Goal: Information Seeking & Learning: Learn about a topic

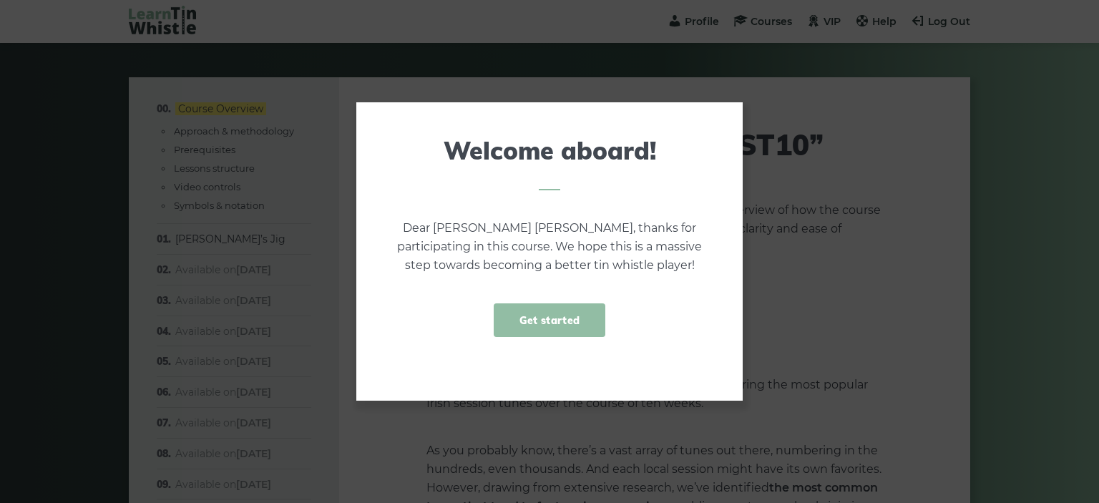
click at [556, 308] on link "Get started" at bounding box center [550, 321] width 112 height 34
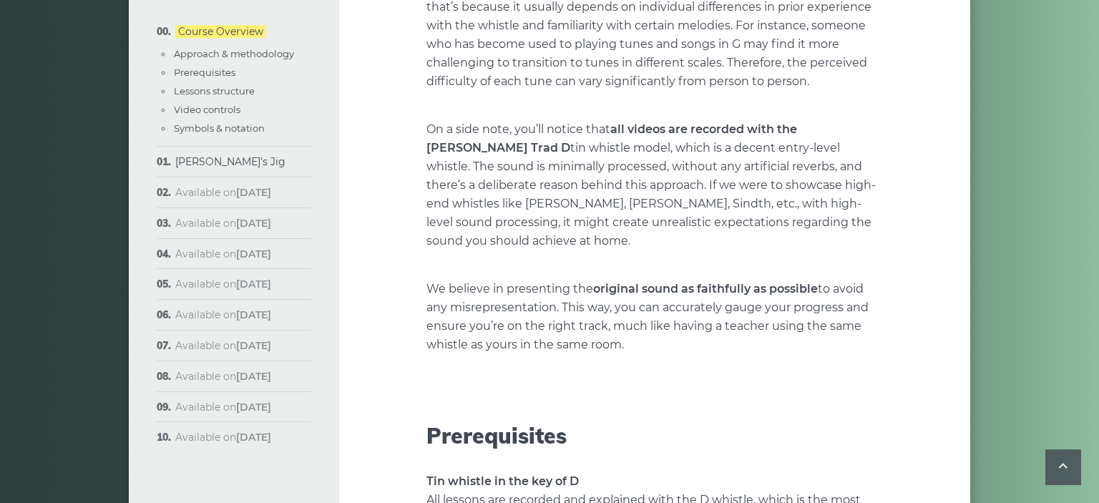
scroll to position [1185, 0]
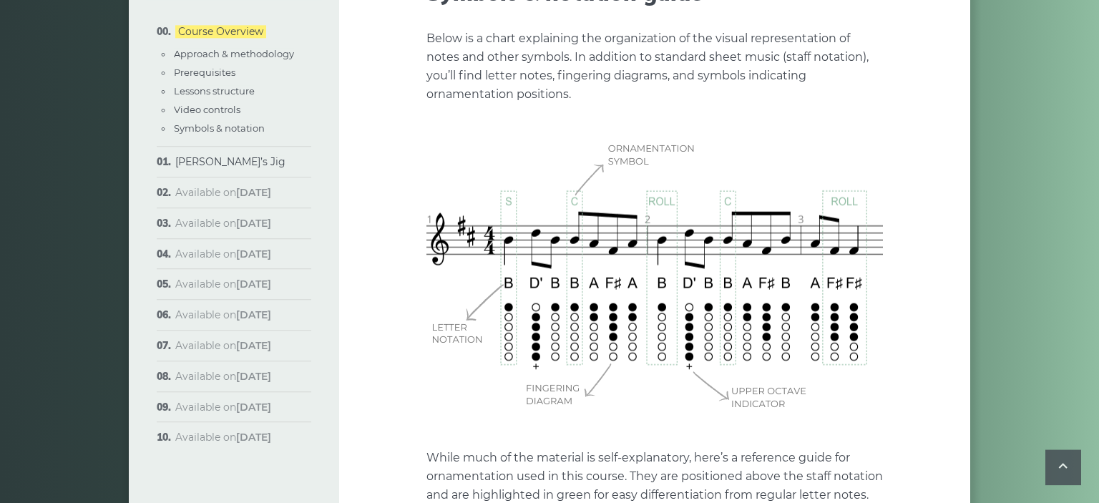
scroll to position [4142, 0]
click at [654, 270] on img at bounding box center [655, 275] width 457 height 286
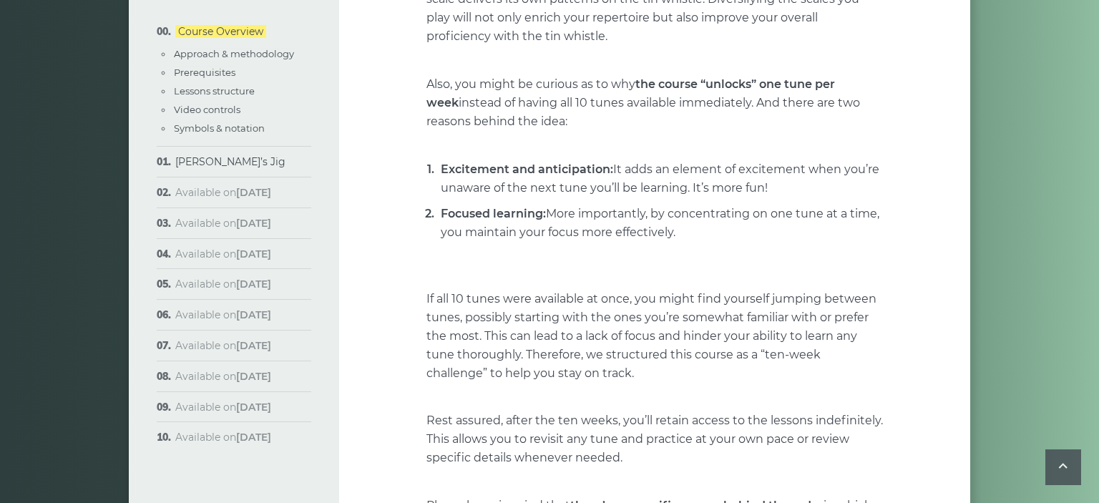
scroll to position [0, 0]
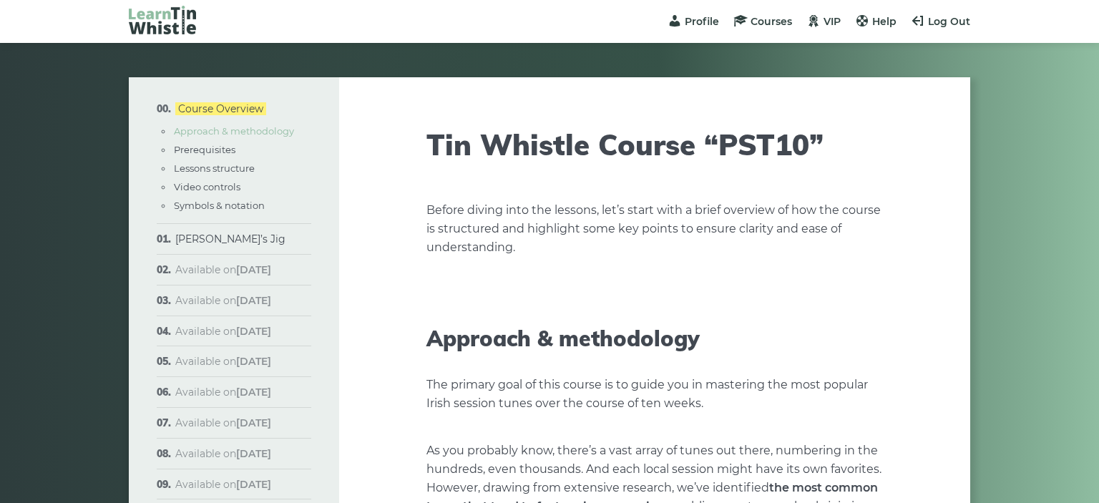
click at [216, 126] on link "Approach & methodology" at bounding box center [234, 130] width 120 height 11
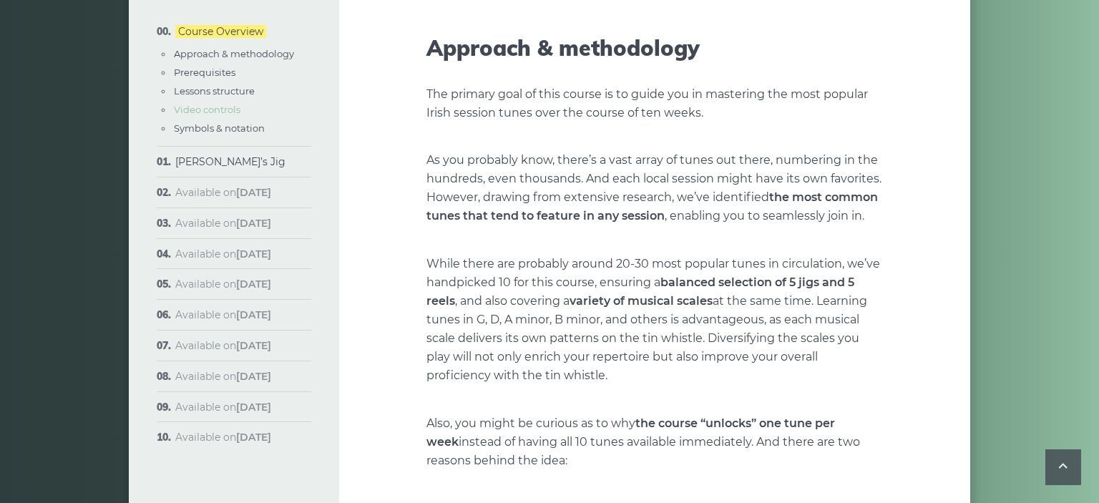
scroll to position [297, 0]
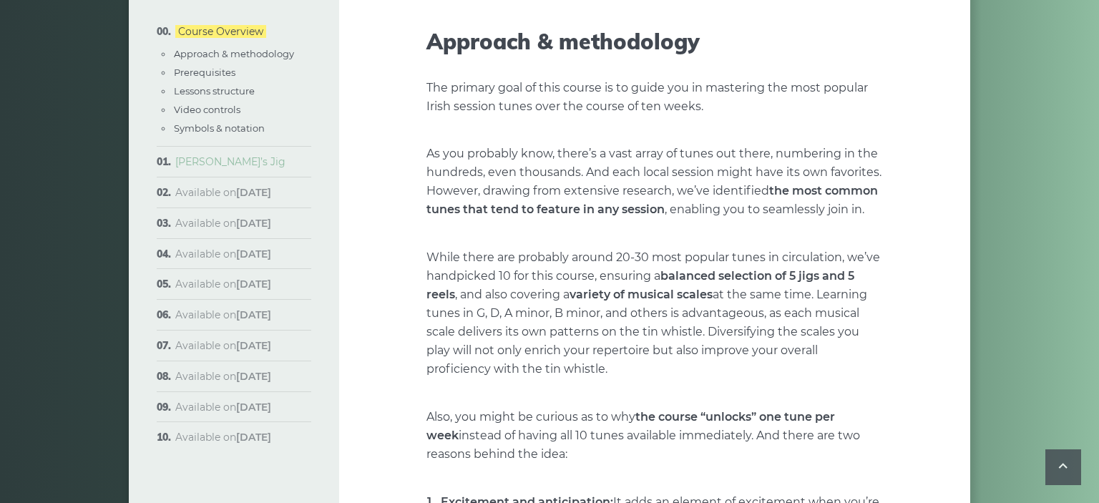
click at [216, 162] on link "[PERSON_NAME]’s Jig" at bounding box center [230, 161] width 110 height 13
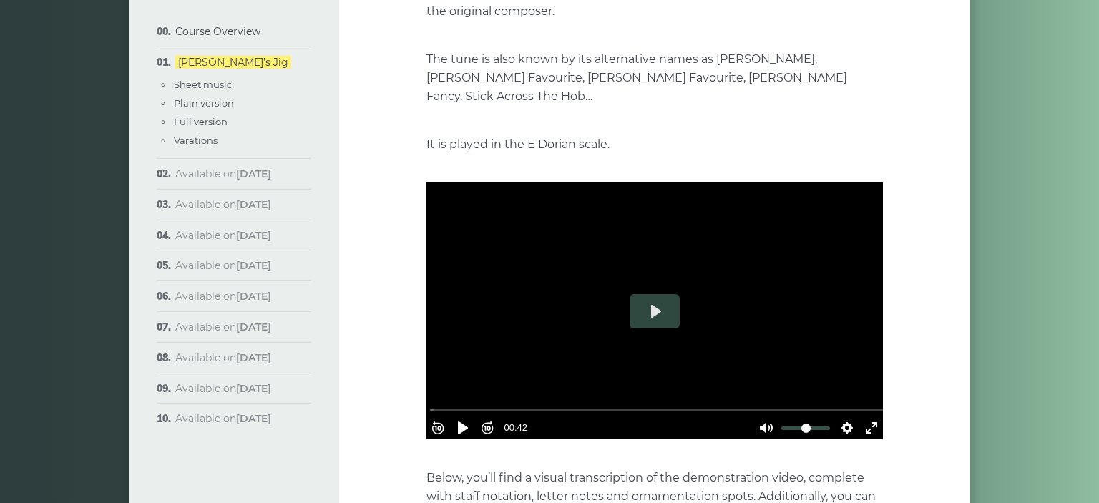
scroll to position [293, 0]
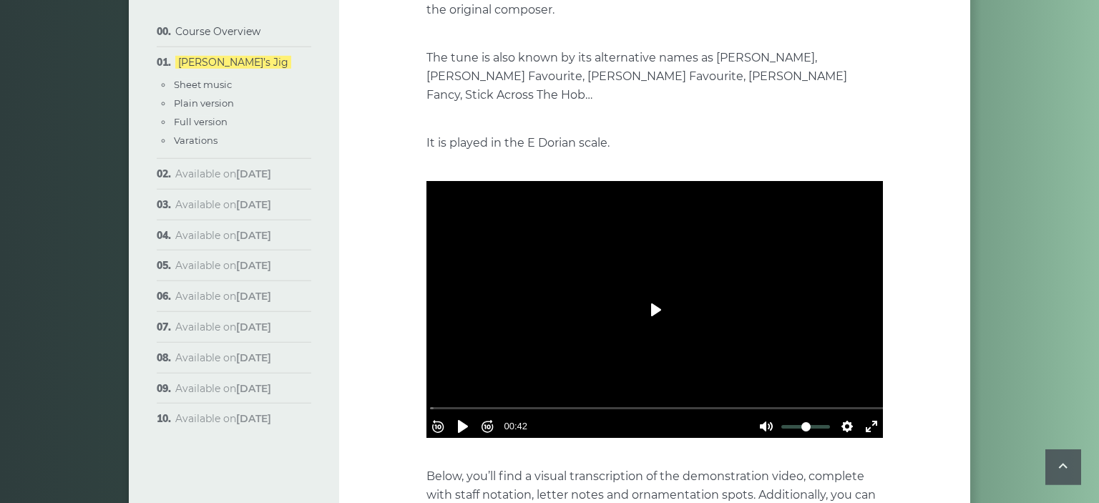
click at [654, 299] on button "Play" at bounding box center [655, 310] width 50 height 34
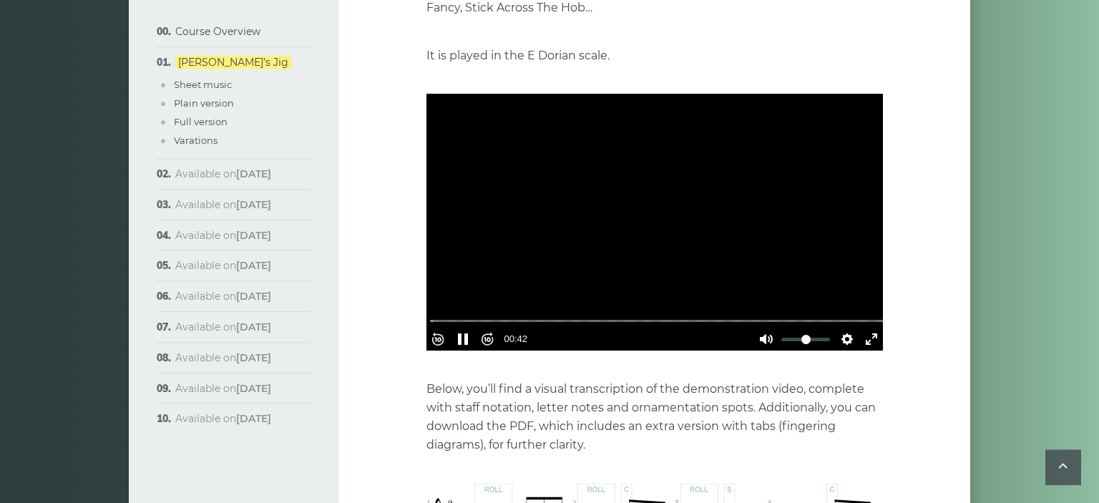
scroll to position [382, 0]
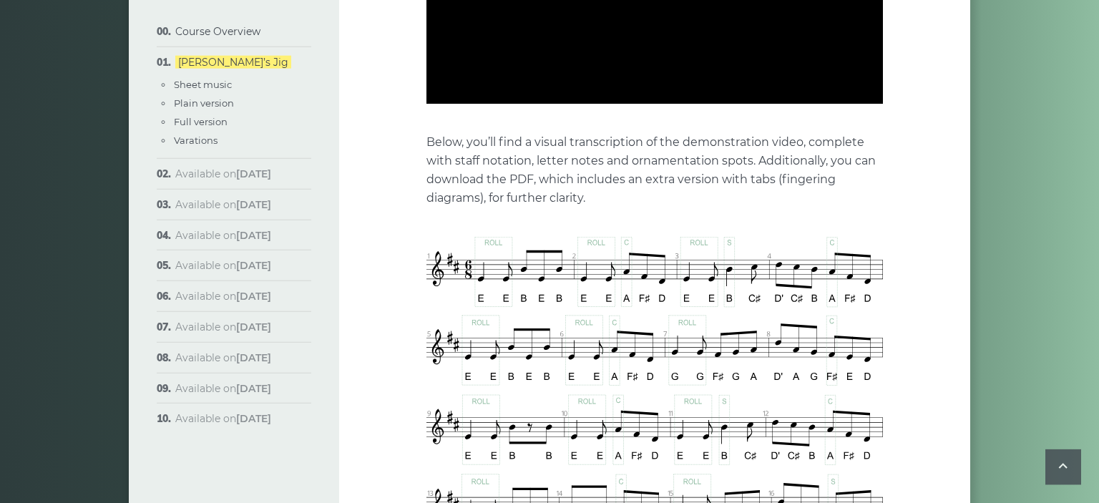
type input "******"
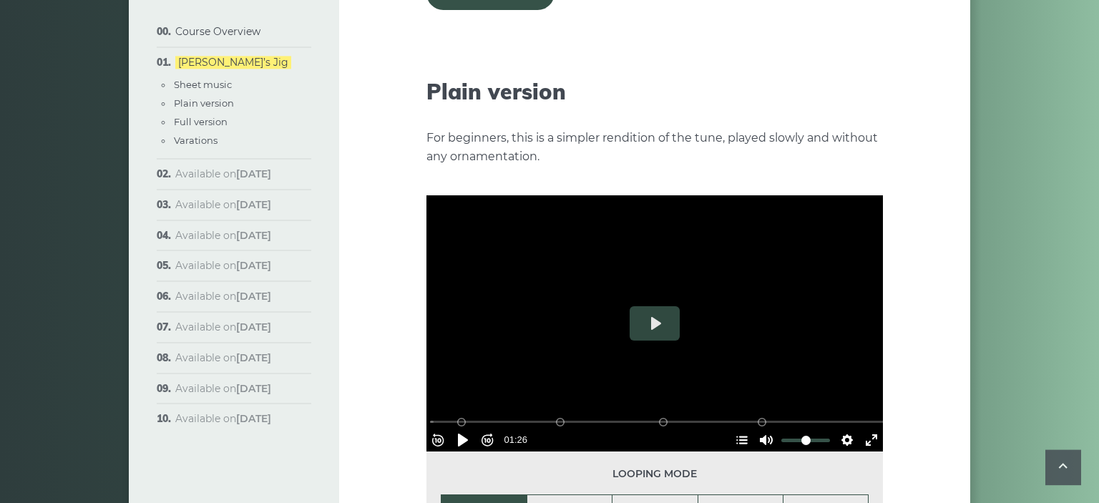
scroll to position [1547, 0]
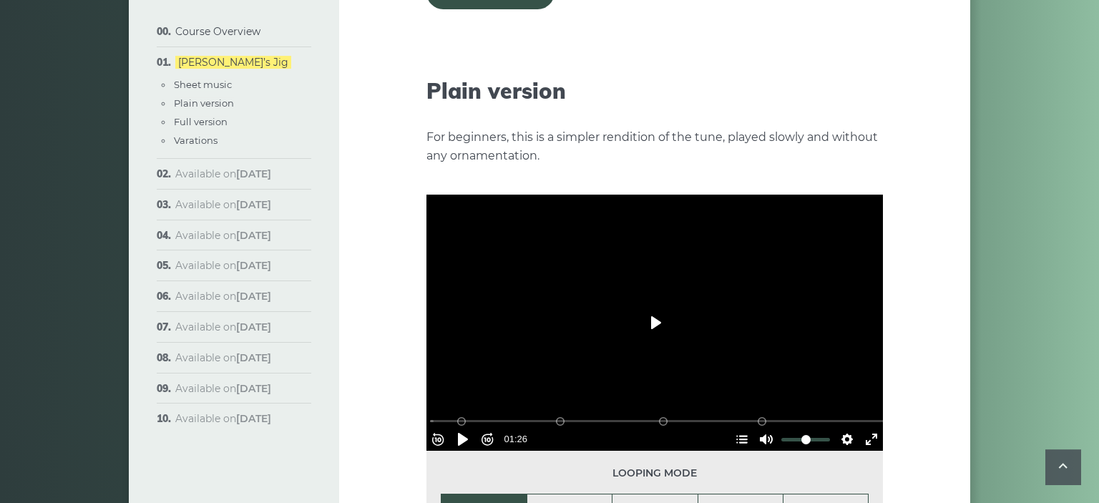
click at [631, 306] on button "Play" at bounding box center [655, 323] width 50 height 34
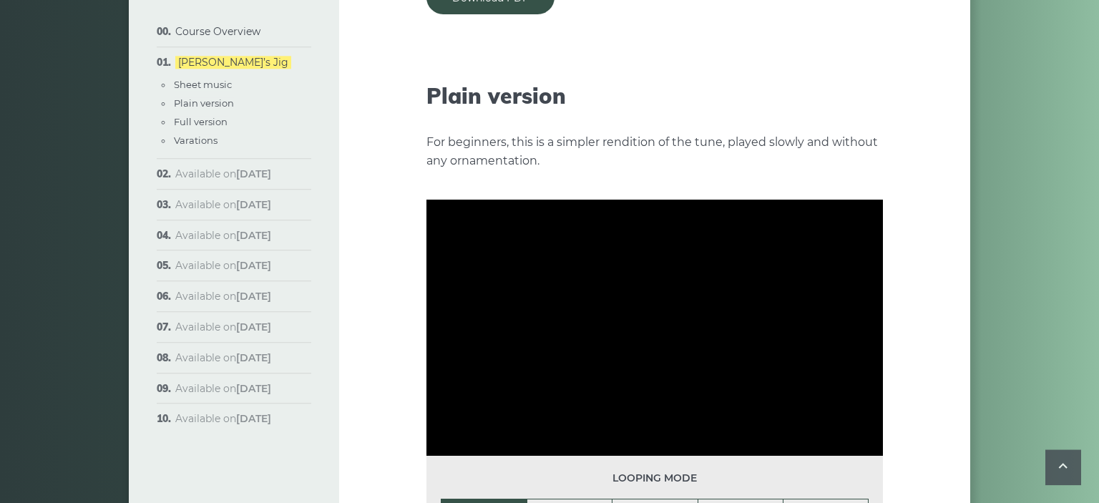
scroll to position [1543, 0]
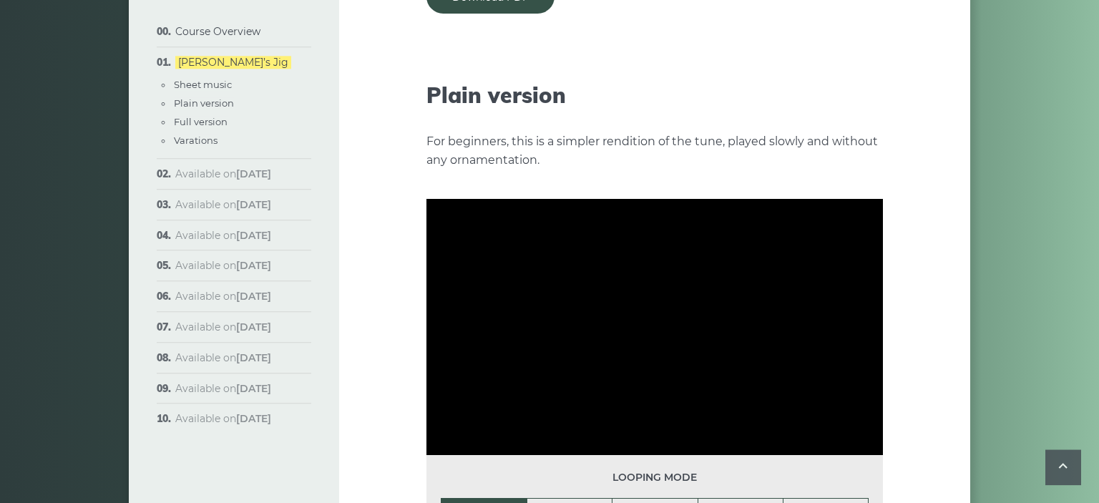
click at [646, 308] on div at bounding box center [655, 327] width 457 height 257
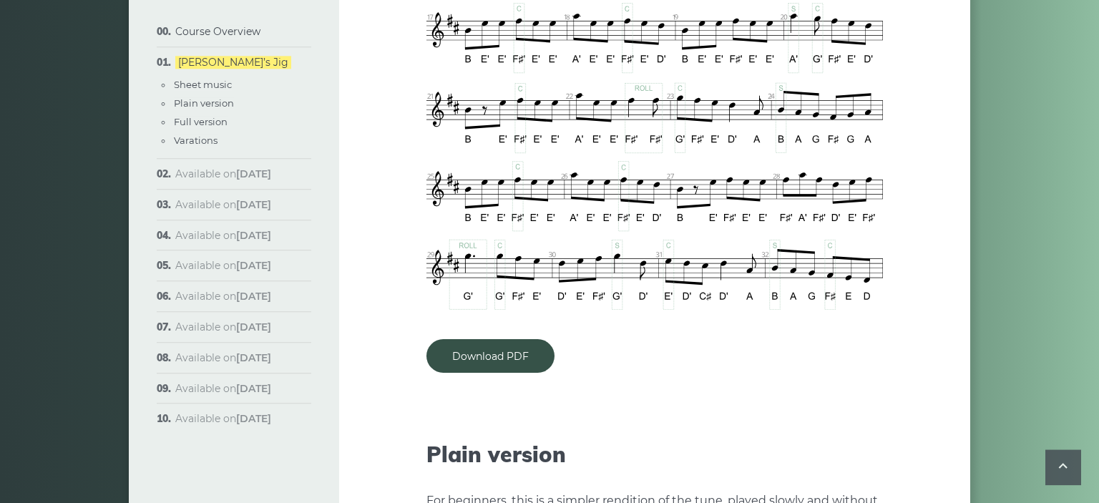
scroll to position [1175, 0]
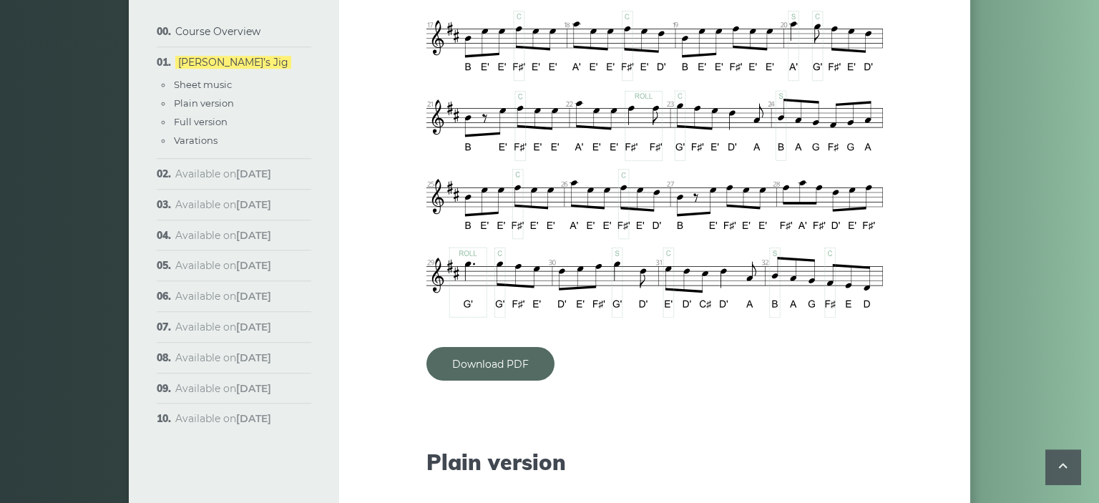
click at [523, 349] on link "Download PDF" at bounding box center [491, 364] width 128 height 34
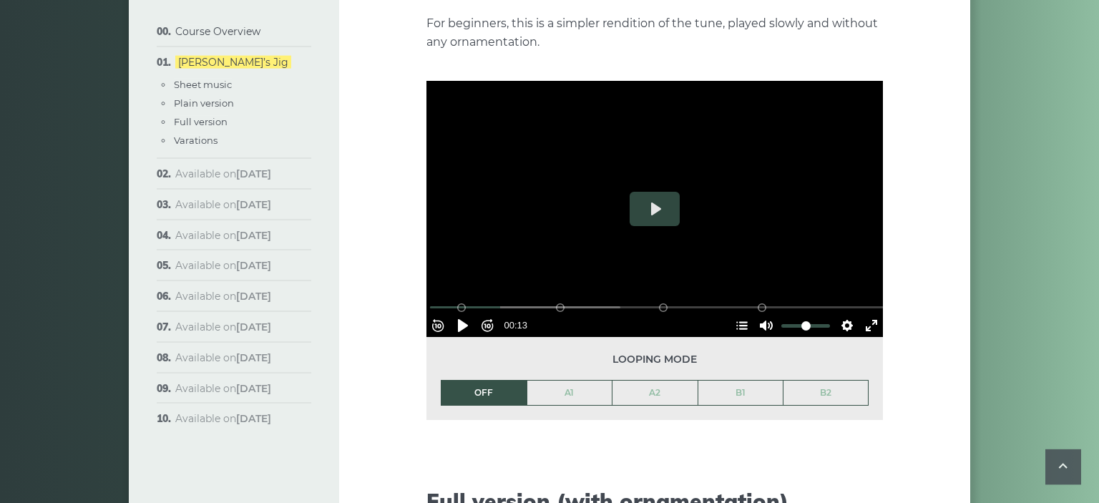
scroll to position [1629, 0]
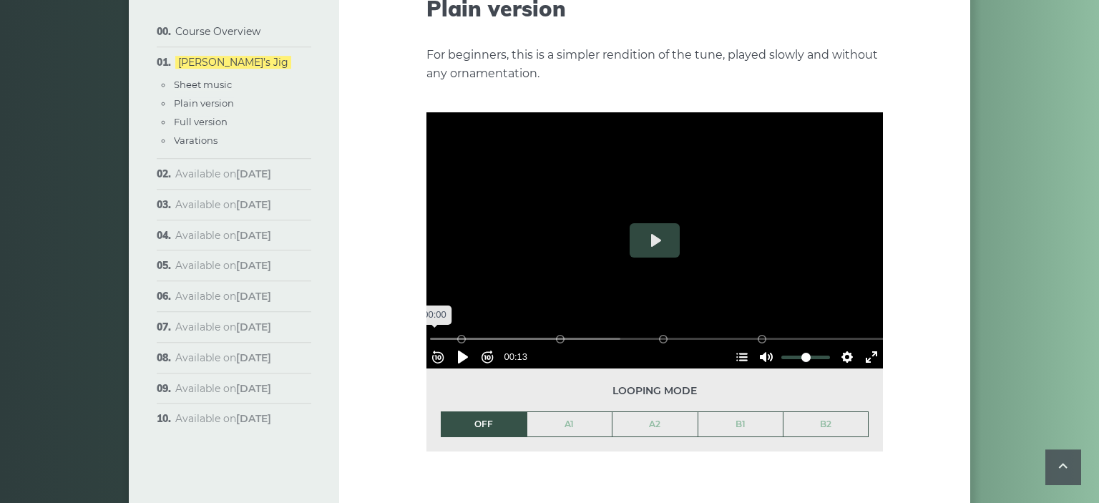
drag, startPoint x: 505, startPoint y: 311, endPoint x: 377, endPoint y: 305, distance: 129.0
click at [430, 332] on input "Seek" at bounding box center [657, 339] width 455 height 14
click at [843, 346] on button "Settings" at bounding box center [847, 357] width 23 height 23
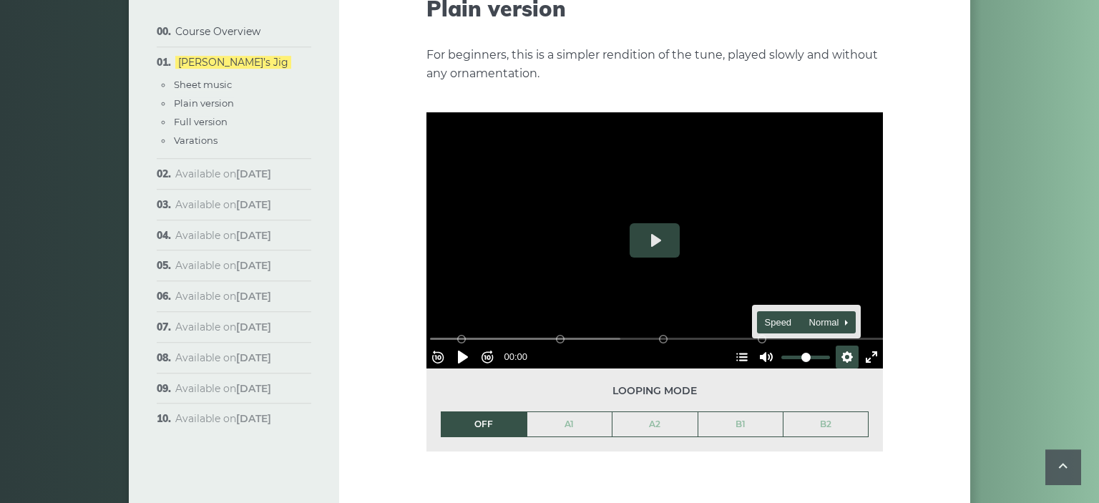
click at [825, 315] on span "Speed Normal" at bounding box center [800, 323] width 71 height 16
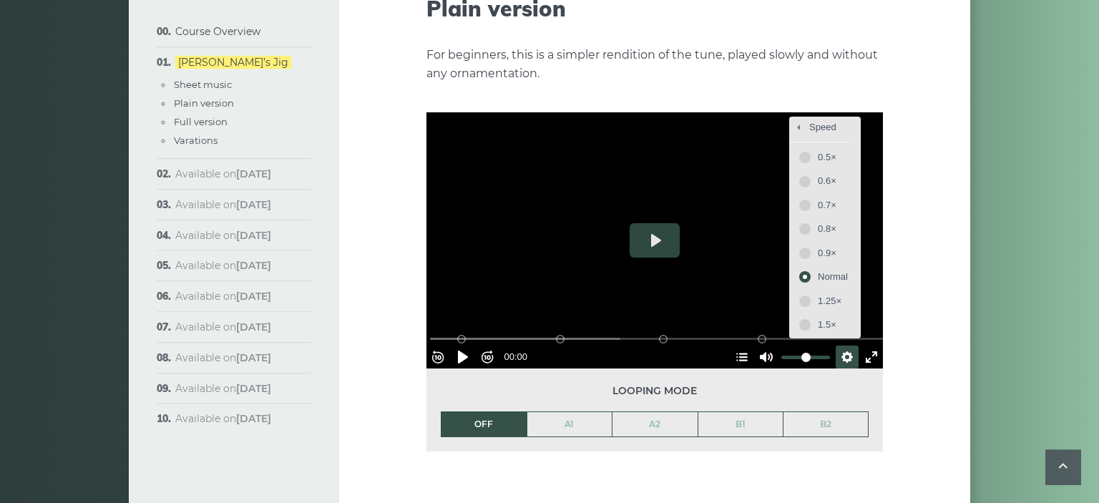
scroll to position [7, 0]
click at [818, 315] on span "1.5×" at bounding box center [833, 323] width 30 height 16
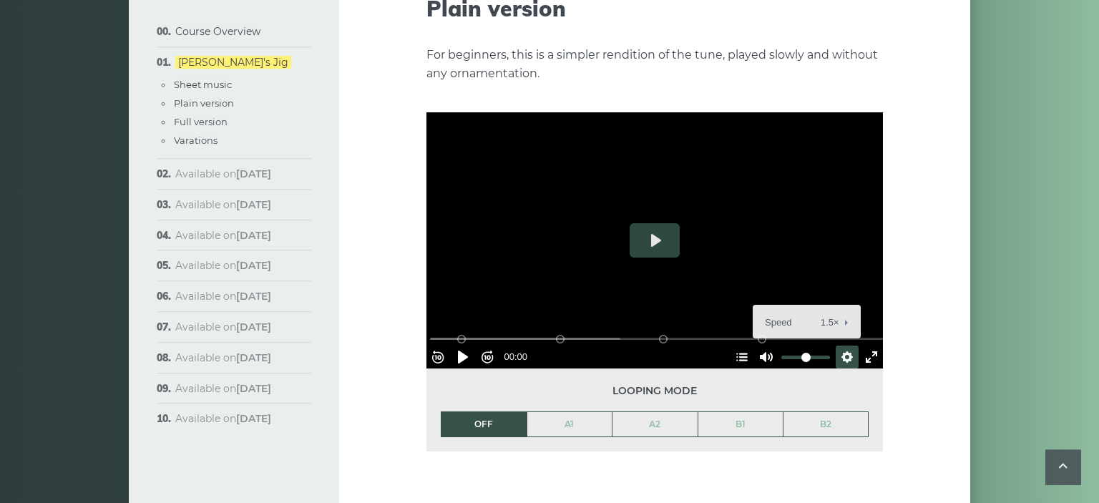
scroll to position [0, 0]
click at [649, 223] on button "Play" at bounding box center [655, 240] width 50 height 34
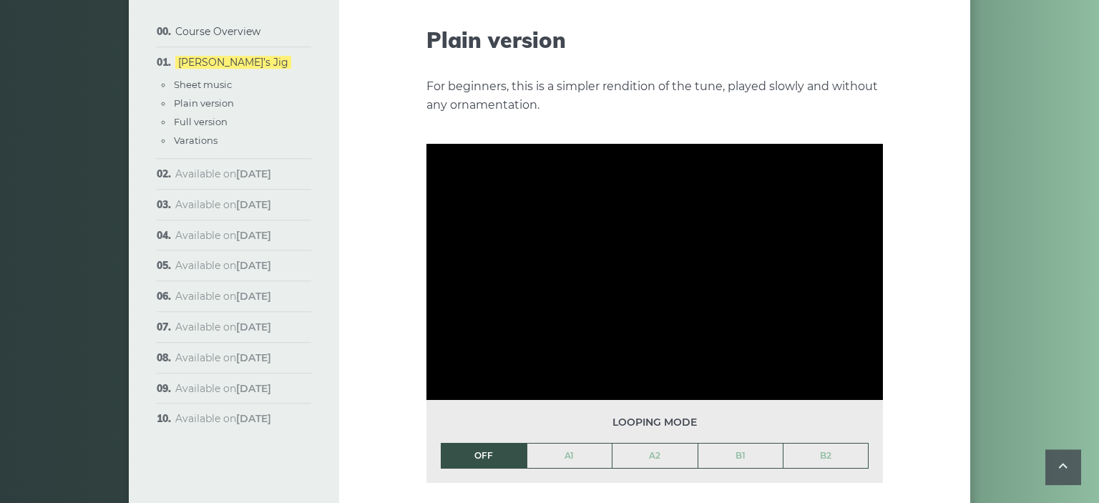
scroll to position [1594, 0]
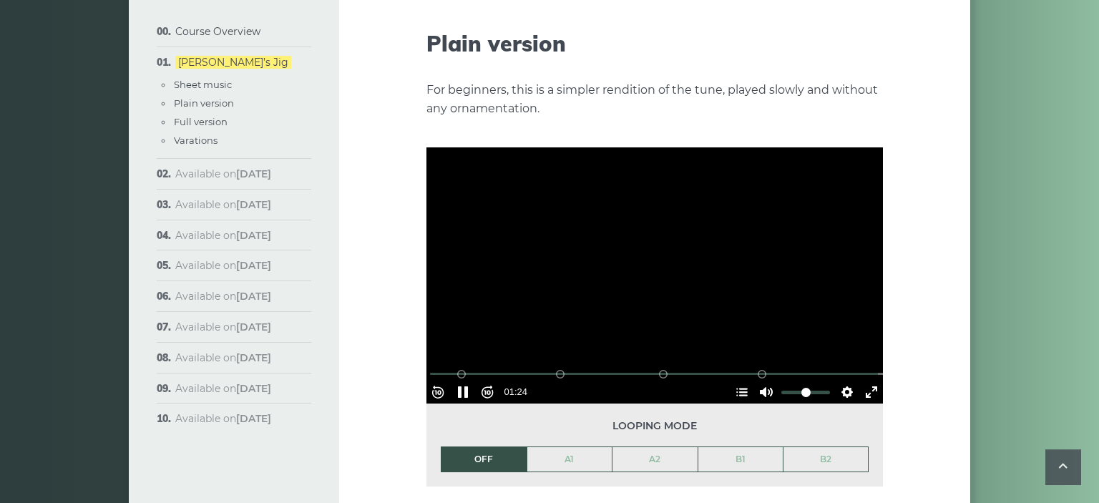
click at [660, 238] on div at bounding box center [655, 275] width 457 height 257
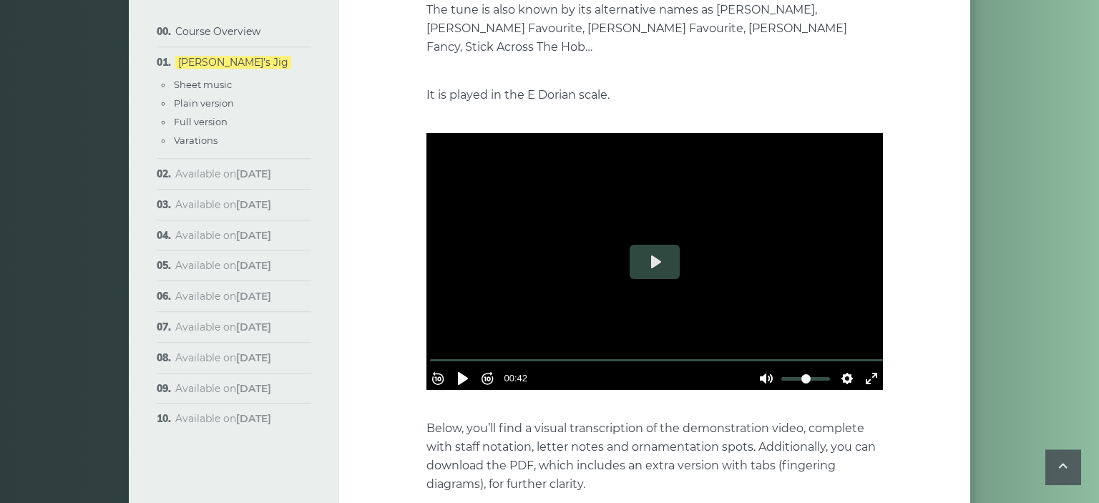
scroll to position [328, 0]
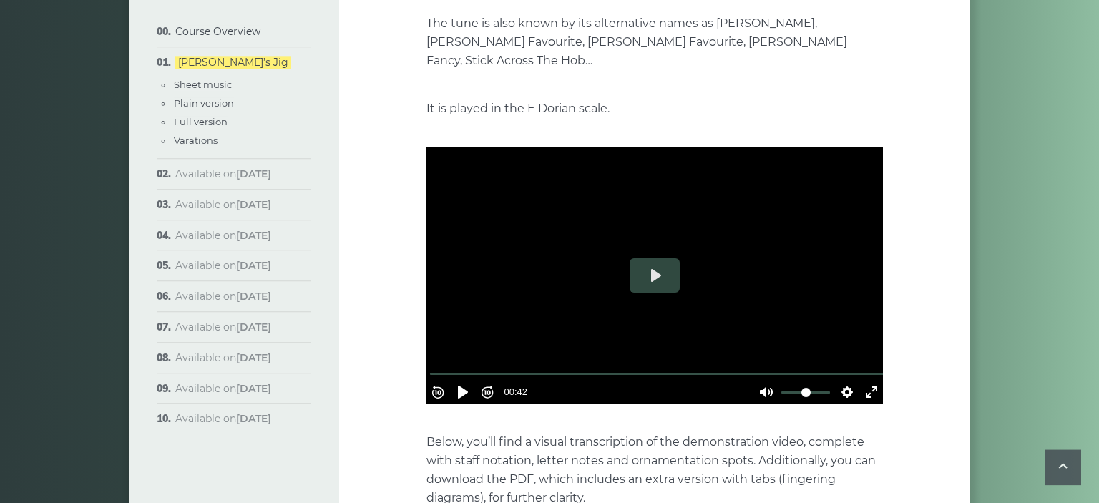
drag, startPoint x: 1039, startPoint y: 186, endPoint x: 1032, endPoint y: 192, distance: 9.2
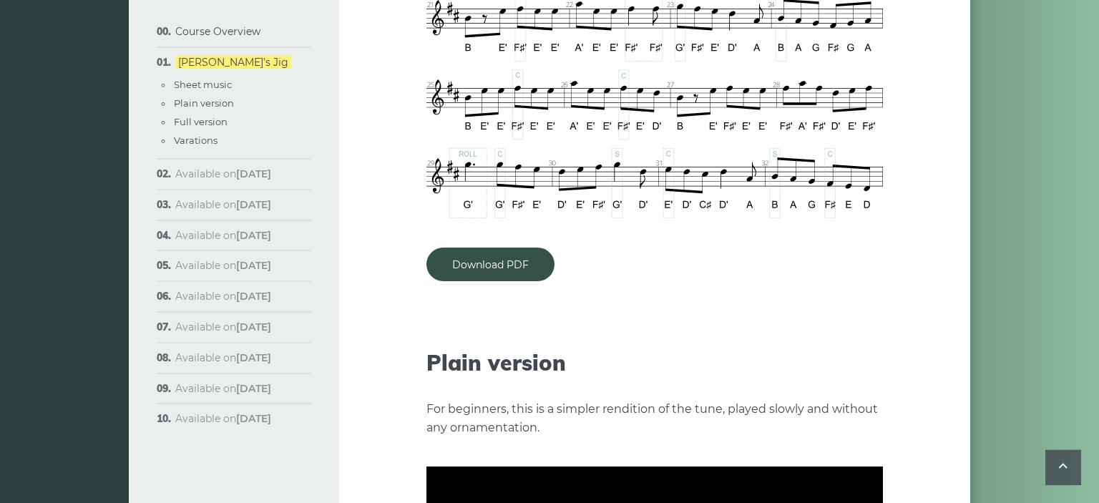
scroll to position [1523, 0]
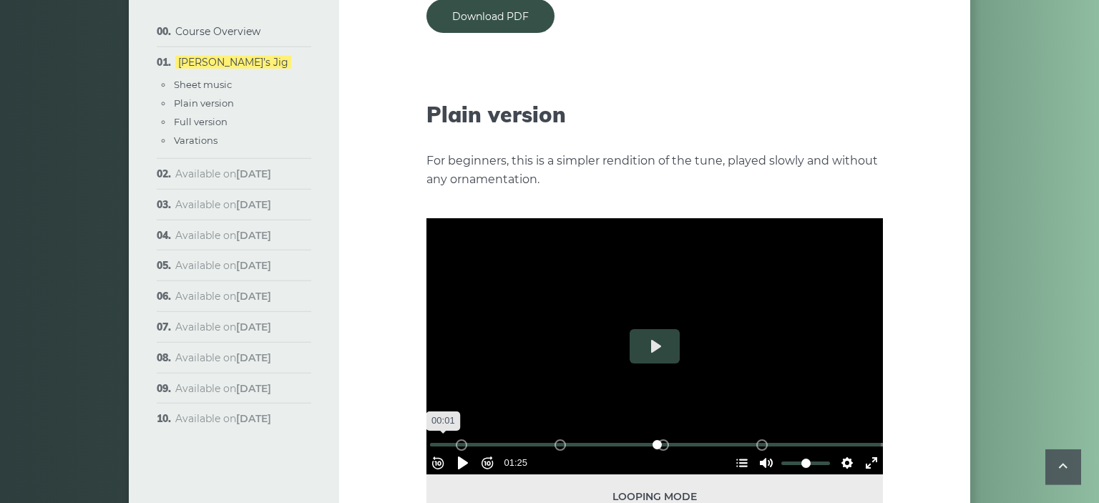
click at [450, 438] on input "Seek" at bounding box center [657, 445] width 455 height 14
click at [547, 374] on div at bounding box center [655, 346] width 457 height 257
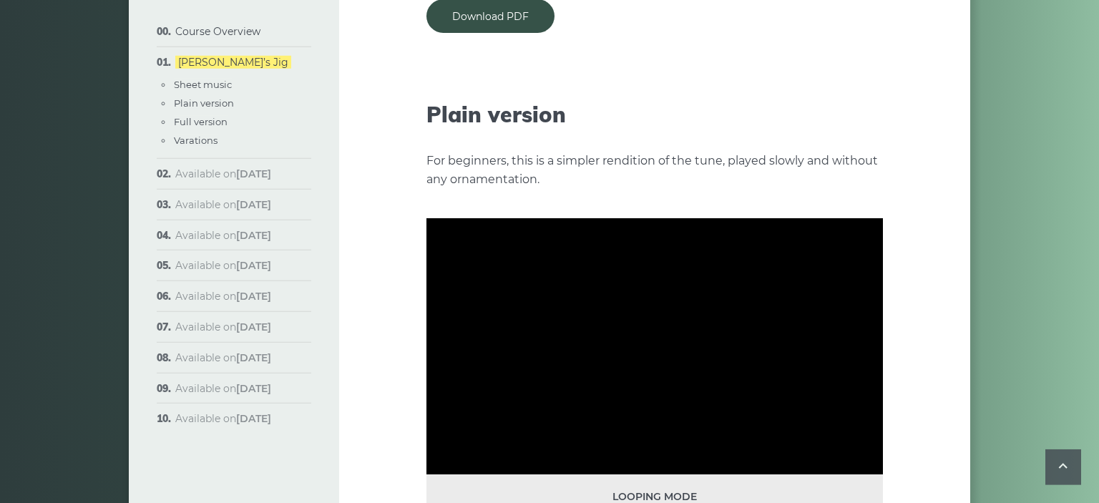
click at [685, 314] on div at bounding box center [655, 346] width 457 height 257
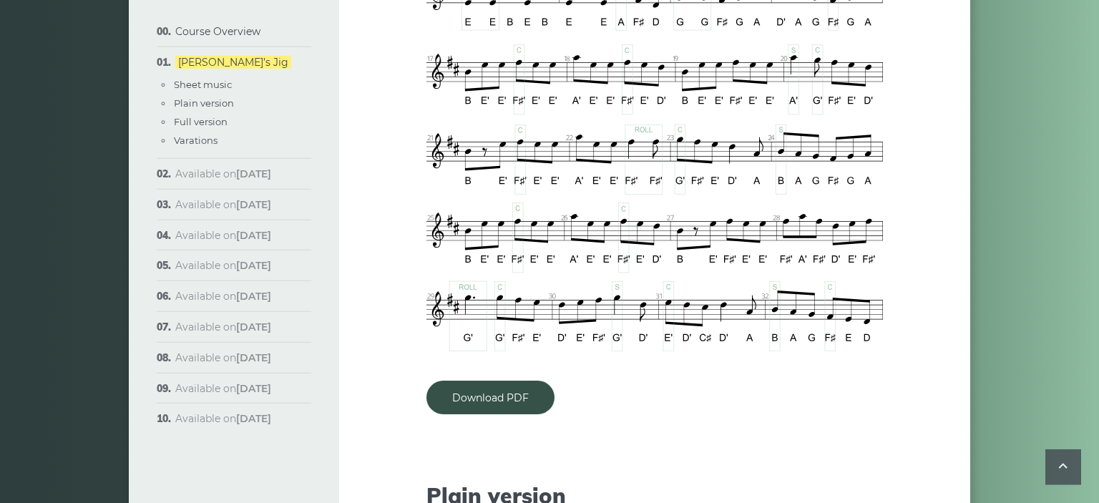
drag, startPoint x: 958, startPoint y: 299, endPoint x: 960, endPoint y: 272, distance: 27.2
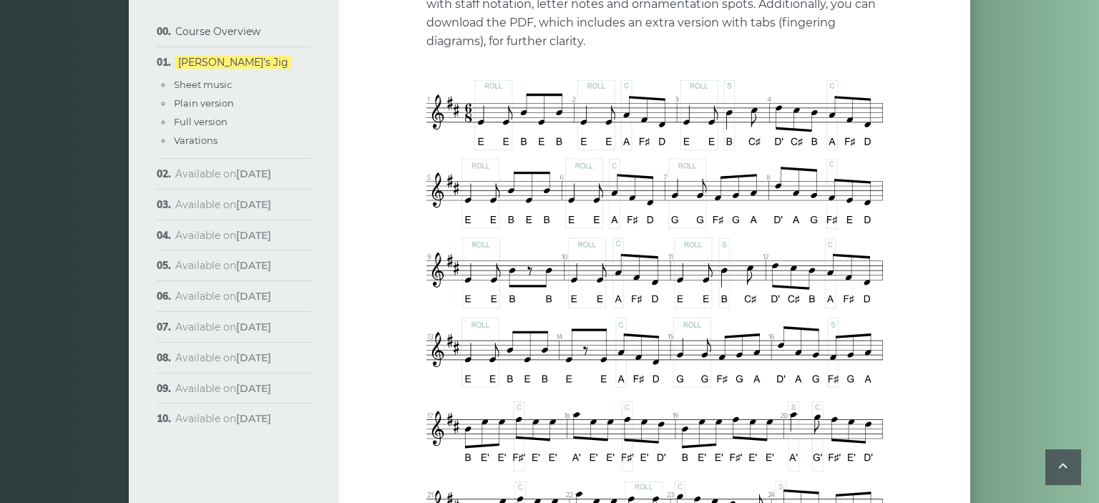
scroll to position [764, 0]
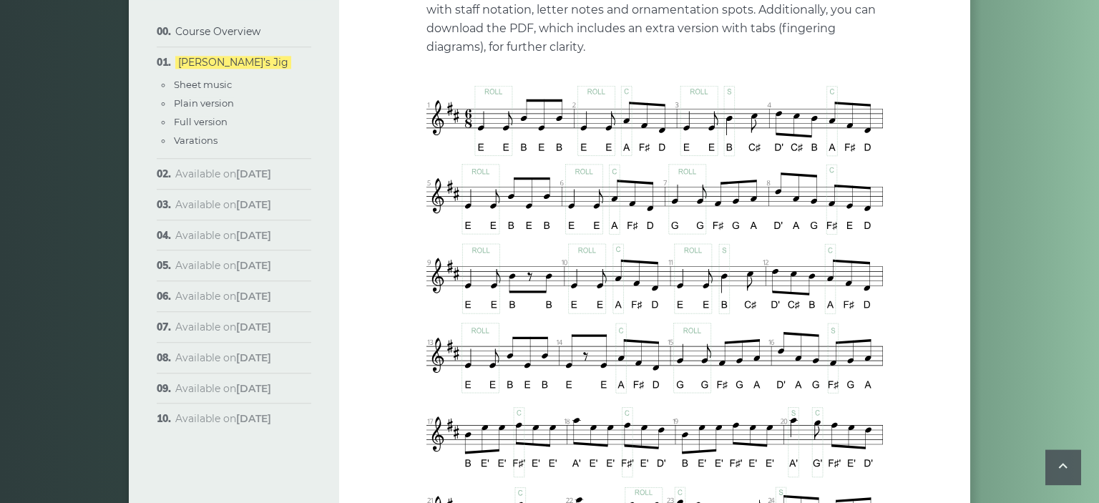
drag, startPoint x: 964, startPoint y: 190, endPoint x: 966, endPoint y: 204, distance: 14.4
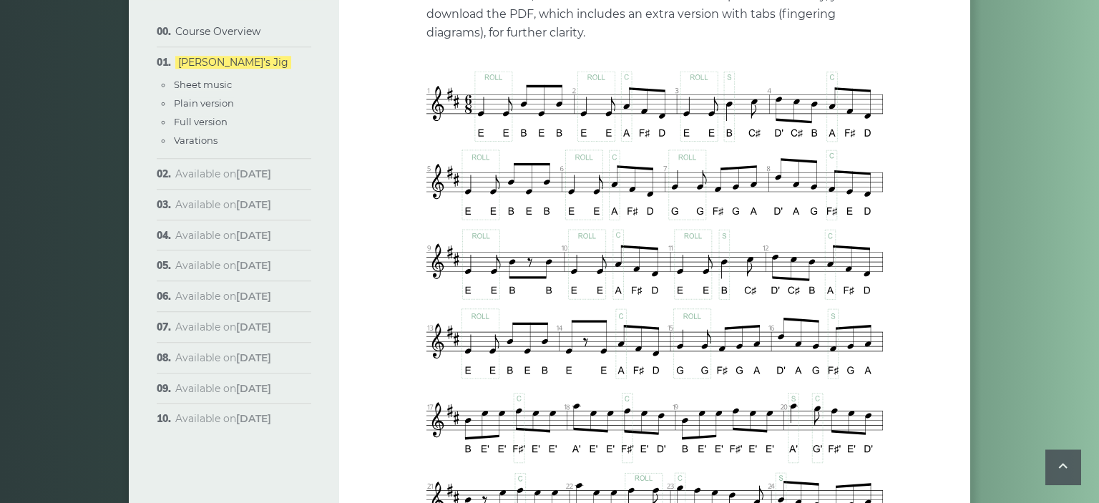
drag, startPoint x: 937, startPoint y: 278, endPoint x: 941, endPoint y: 286, distance: 9.3
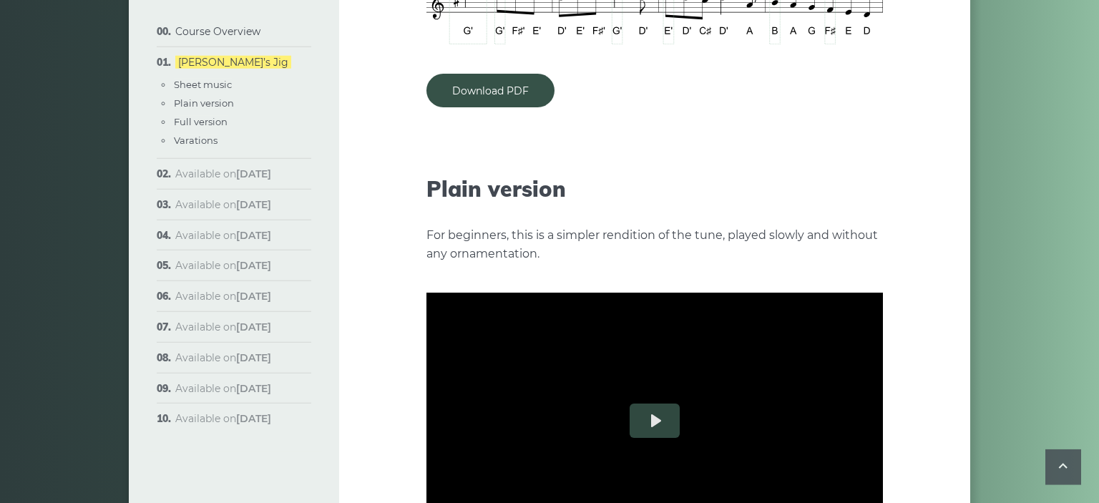
scroll to position [1543, 0]
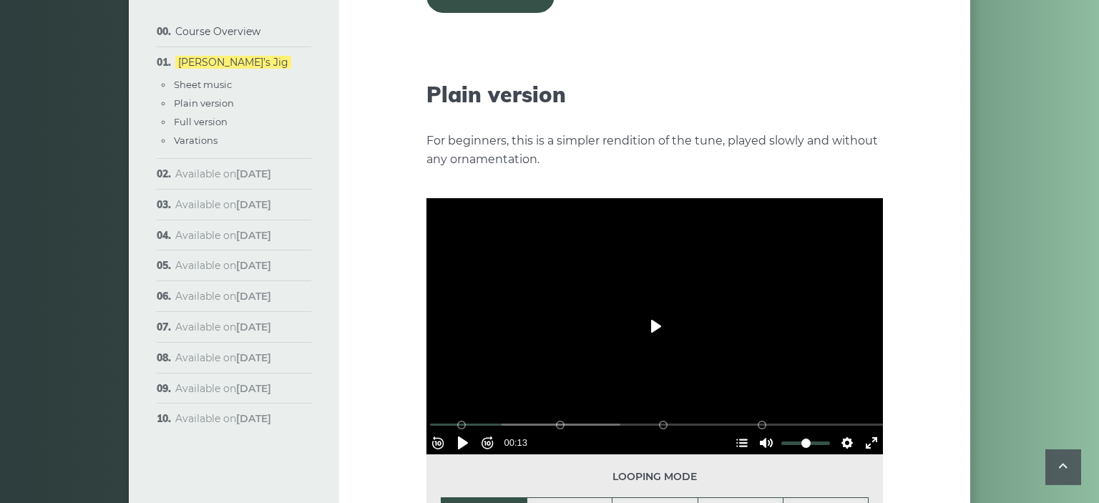
click at [653, 309] on button "Play" at bounding box center [655, 326] width 50 height 34
click at [671, 308] on div at bounding box center [655, 326] width 457 height 257
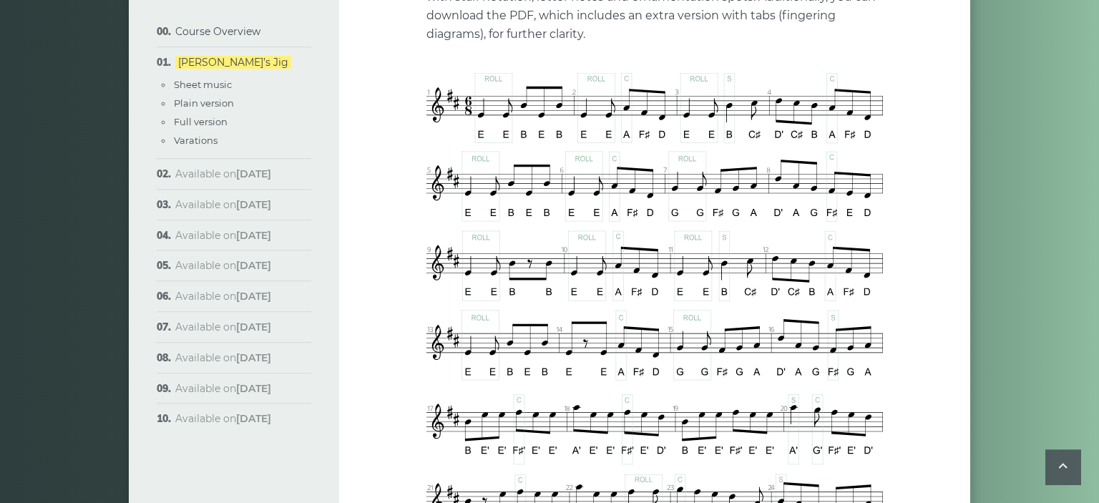
scroll to position [767, 0]
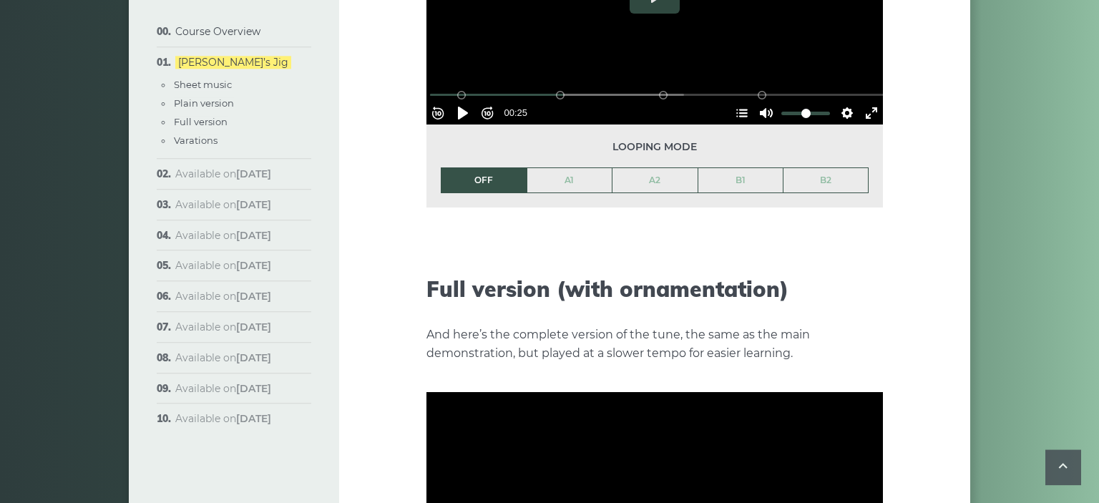
drag, startPoint x: 938, startPoint y: 206, endPoint x: 936, endPoint y: 178, distance: 28.8
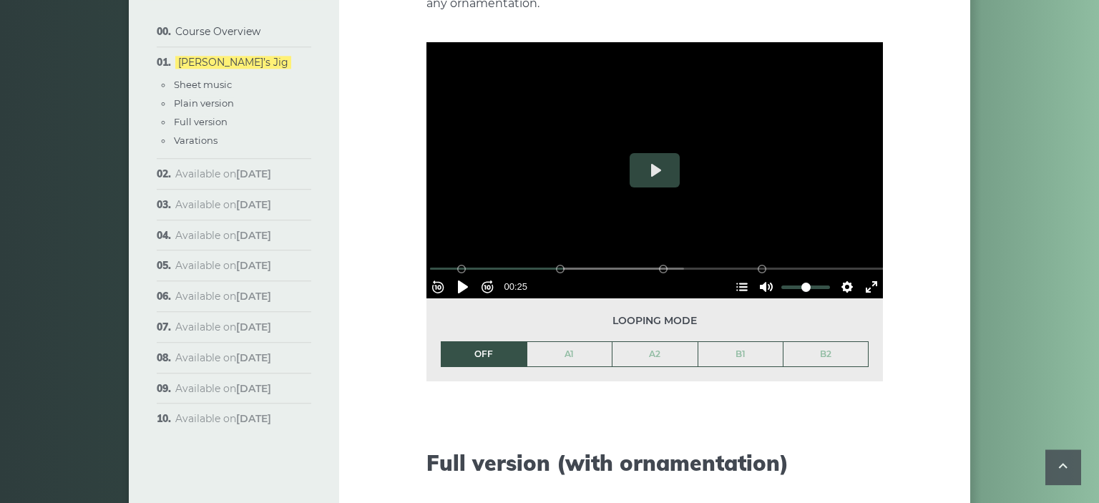
scroll to position [1657, 0]
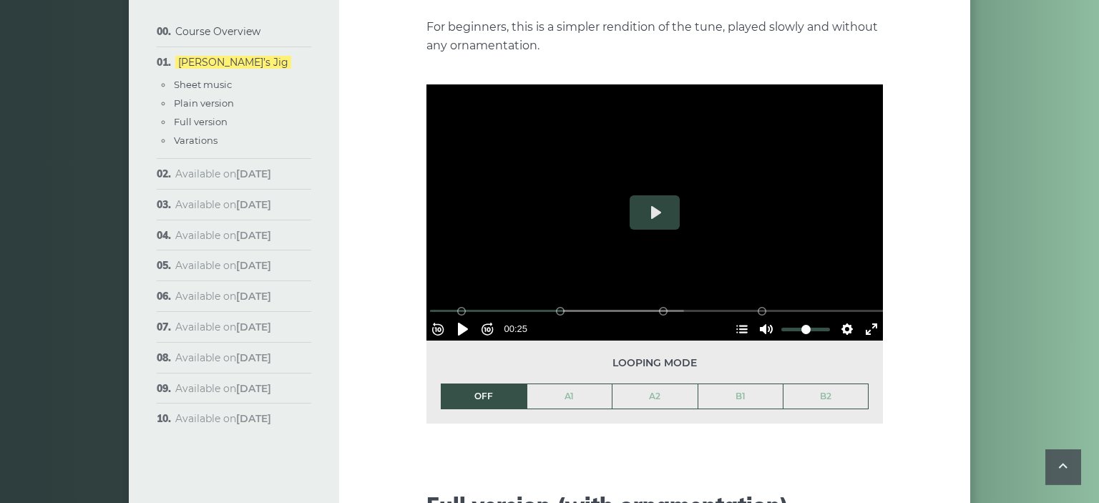
click at [651, 172] on div at bounding box center [655, 212] width 457 height 257
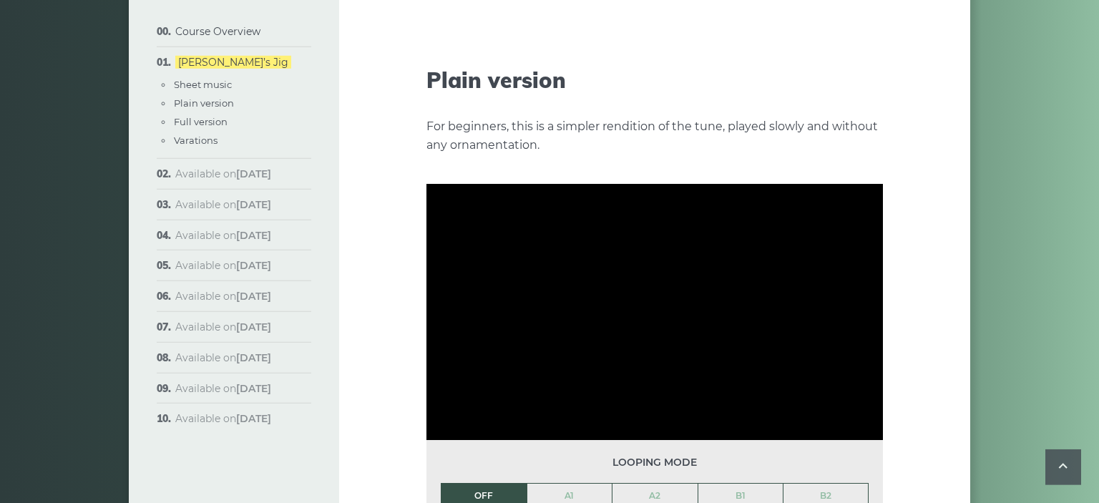
scroll to position [1552, 0]
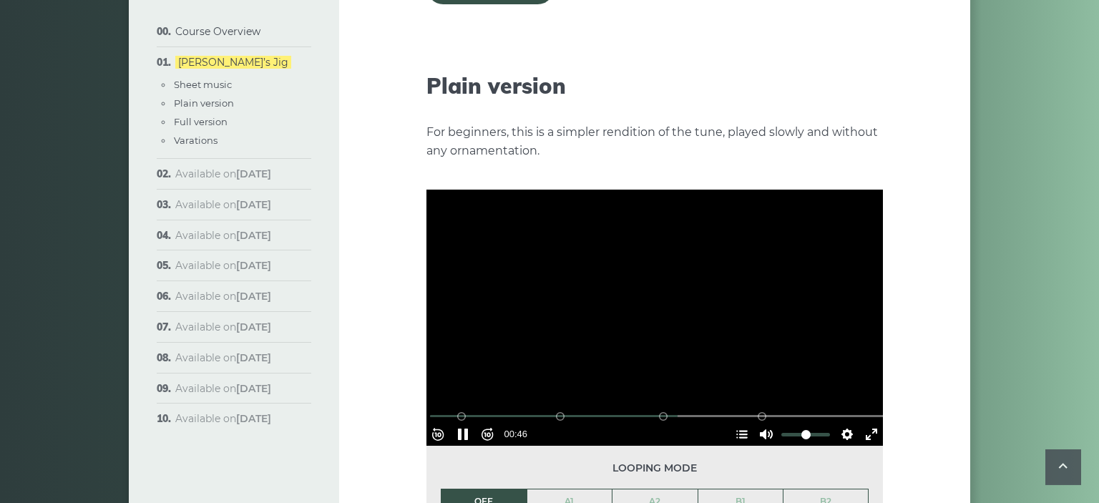
click at [640, 282] on div at bounding box center [655, 318] width 457 height 257
click at [640, 301] on button "Play" at bounding box center [655, 318] width 50 height 34
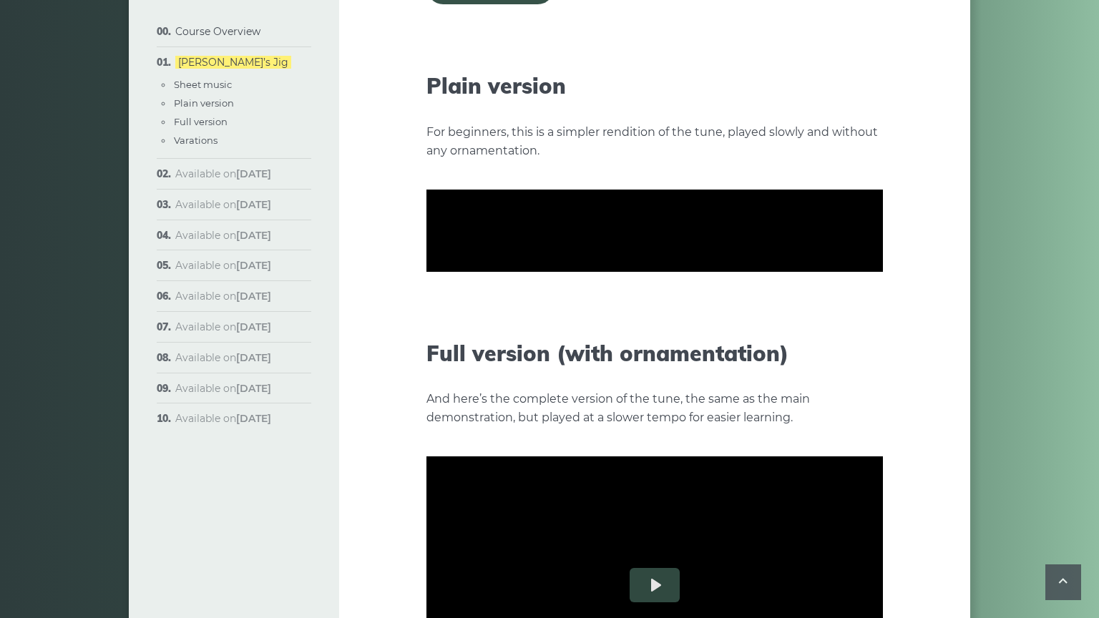
click at [640, 359] on div at bounding box center [655, 230] width 457 height 257
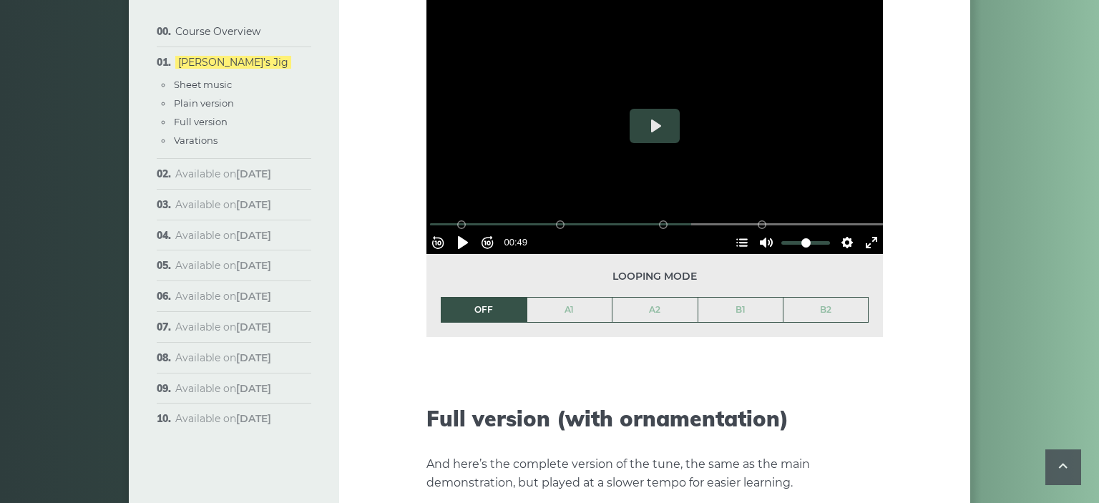
scroll to position [1809, 0]
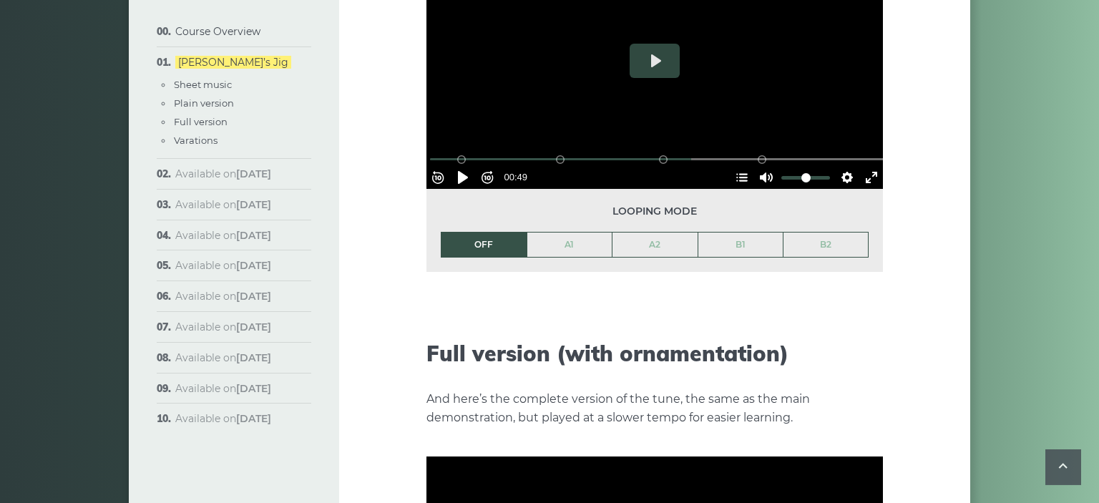
click at [658, 67] on div at bounding box center [655, 61] width 457 height 257
click at [636, 33] on div at bounding box center [655, 61] width 457 height 257
click at [636, 44] on button "Play" at bounding box center [655, 61] width 50 height 34
click at [618, 152] on input "Seek" at bounding box center [657, 159] width 455 height 14
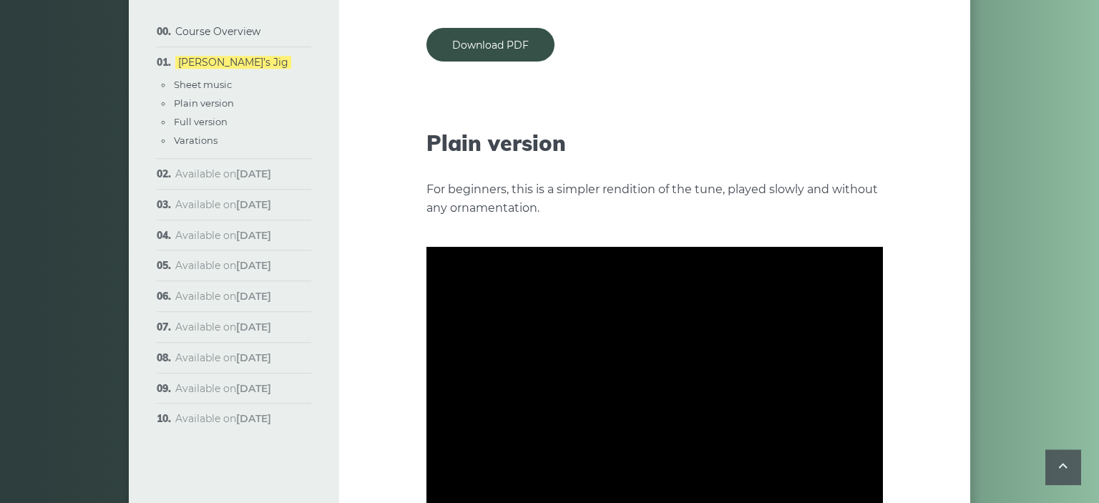
scroll to position [1526, 0]
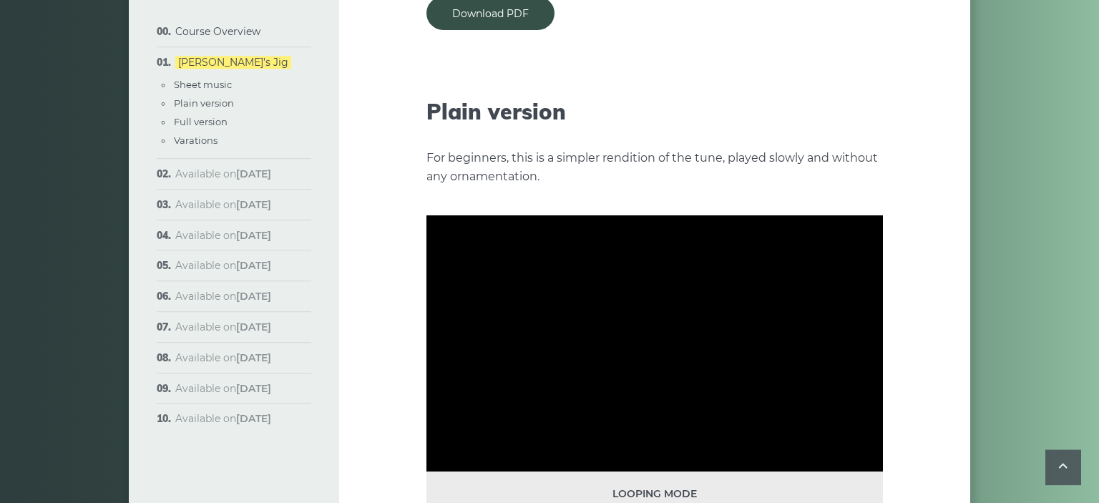
click at [678, 318] on div at bounding box center [655, 343] width 457 height 257
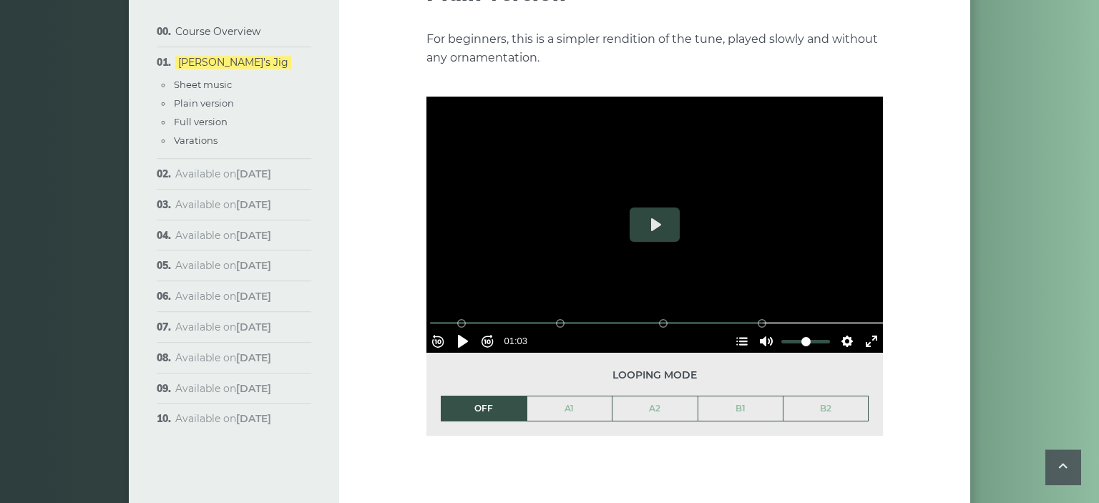
scroll to position [1667, 0]
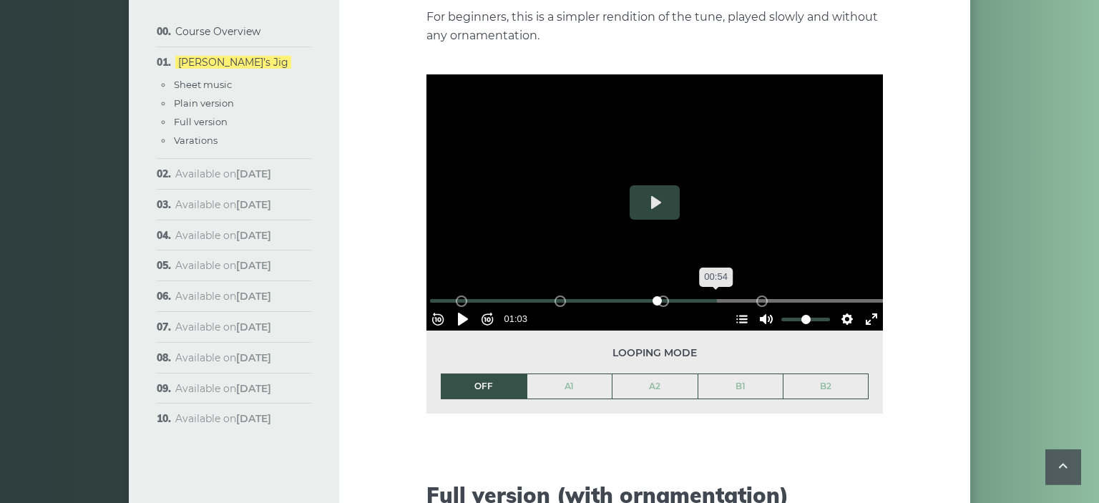
click at [714, 294] on input "Seek" at bounding box center [657, 301] width 455 height 14
click at [639, 185] on button "Play" at bounding box center [655, 202] width 50 height 34
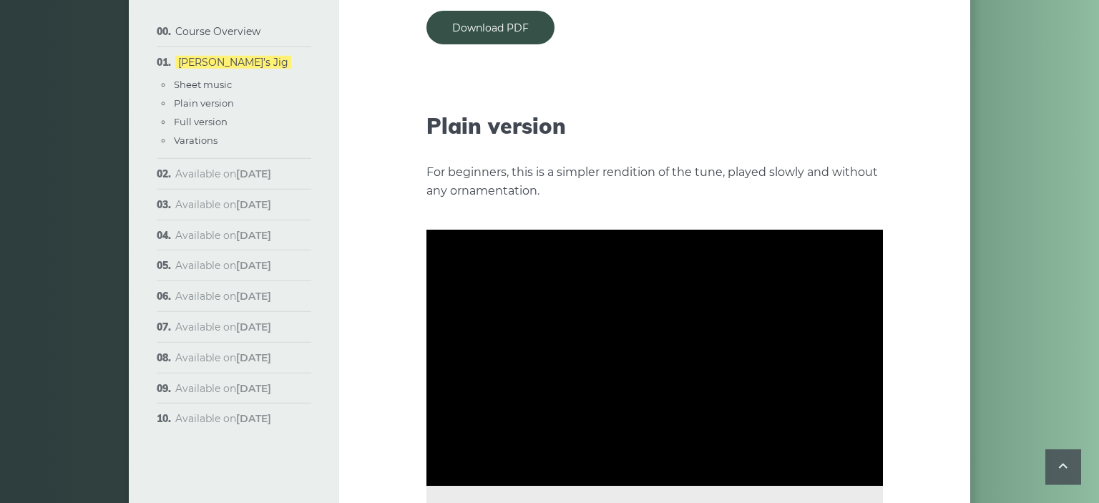
scroll to position [1529, 0]
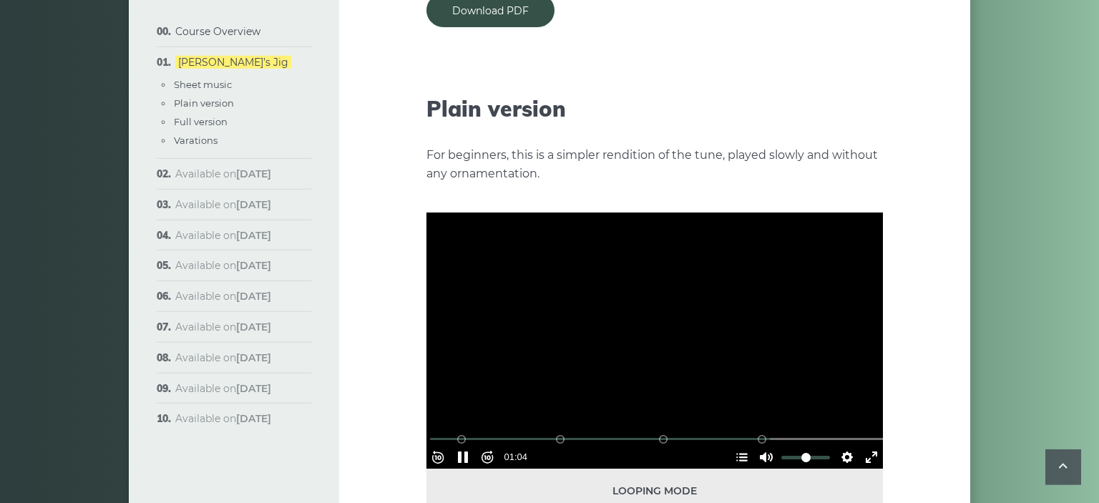
click at [611, 351] on div at bounding box center [655, 341] width 457 height 257
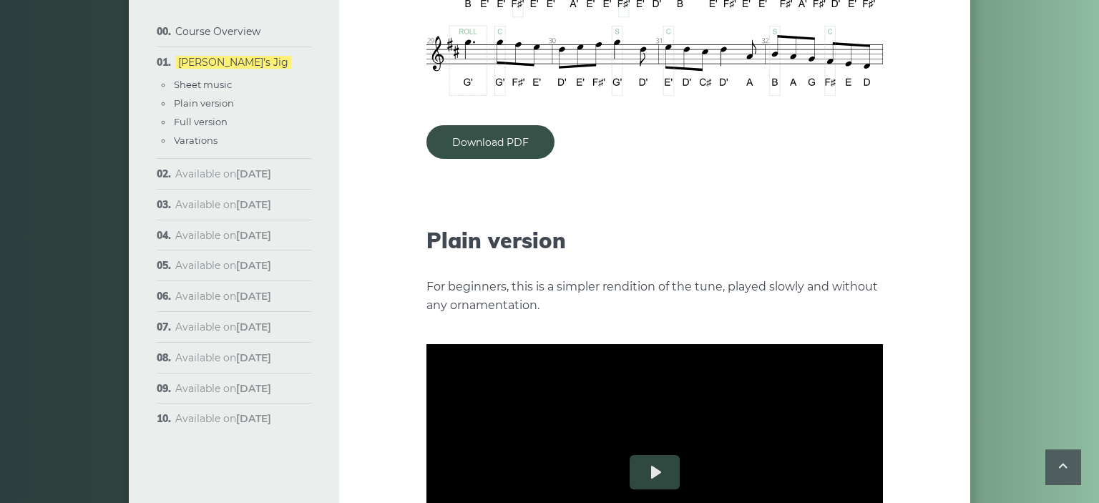
scroll to position [1460, 0]
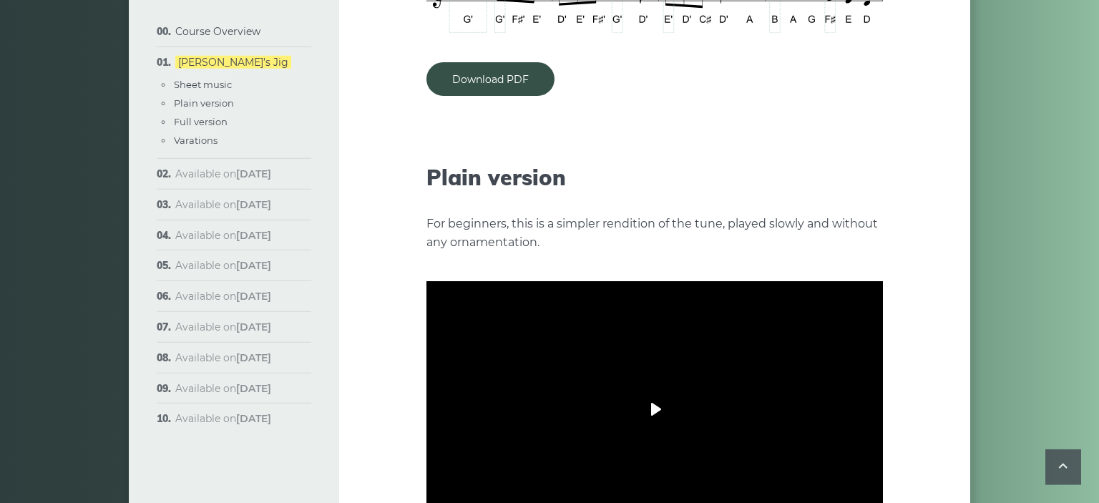
click at [664, 392] on button "Play" at bounding box center [655, 409] width 50 height 34
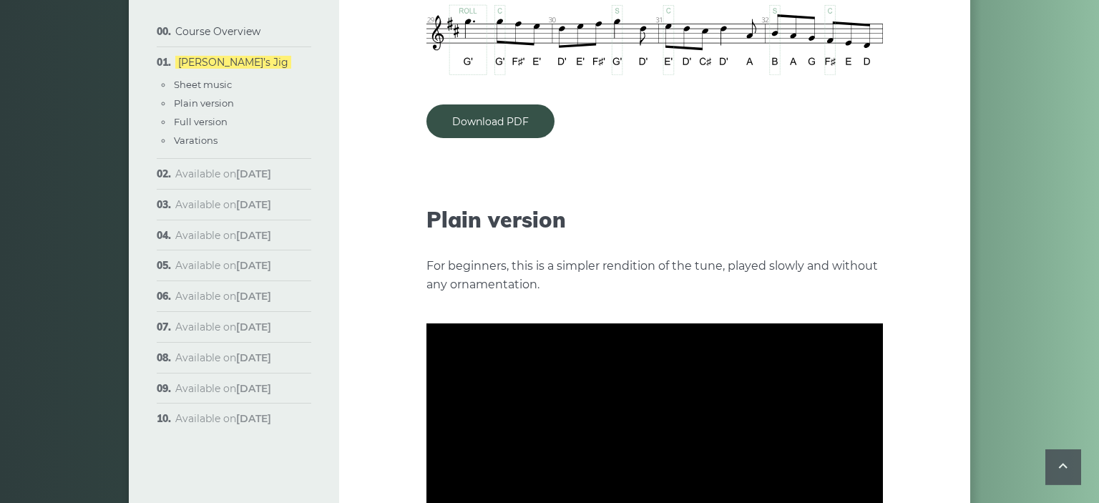
scroll to position [1417, 0]
click at [606, 420] on div at bounding box center [655, 452] width 457 height 257
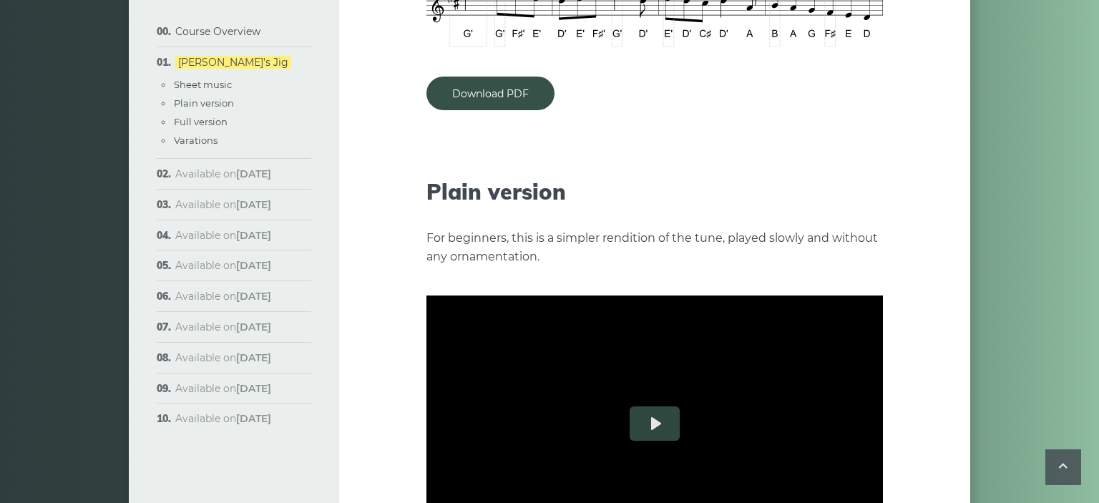
scroll to position [1503, 0]
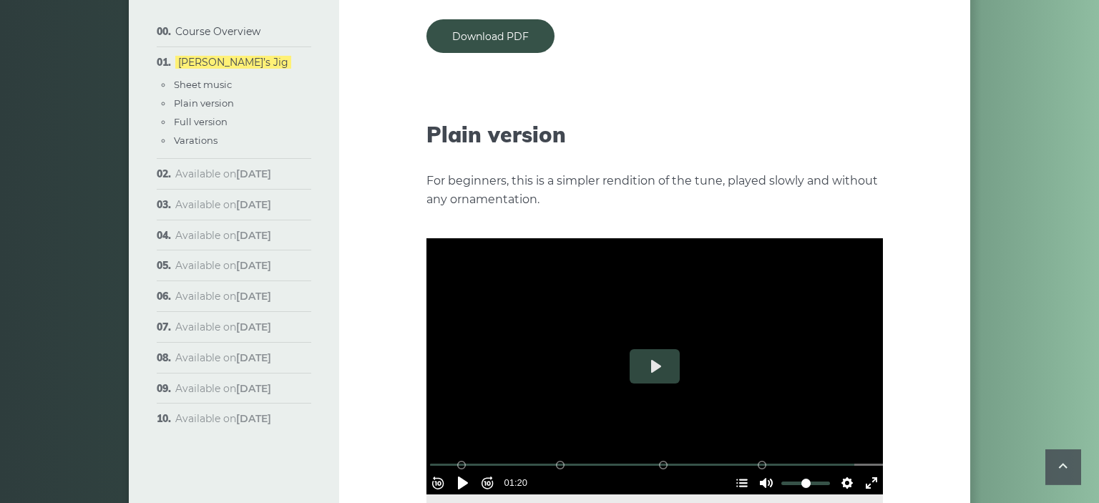
click at [682, 339] on div at bounding box center [655, 366] width 457 height 257
type input "******"
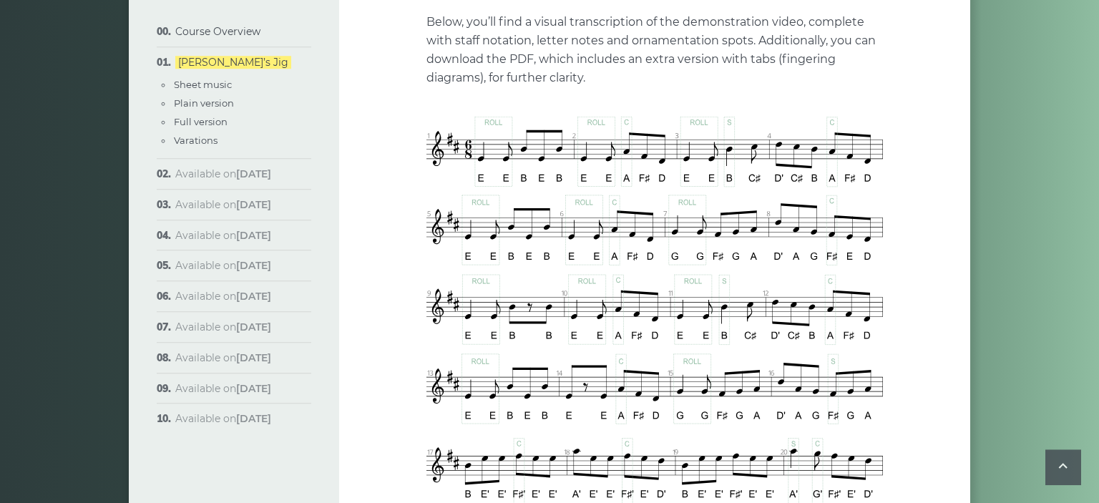
scroll to position [742, 0]
